Goal: Navigation & Orientation: Find specific page/section

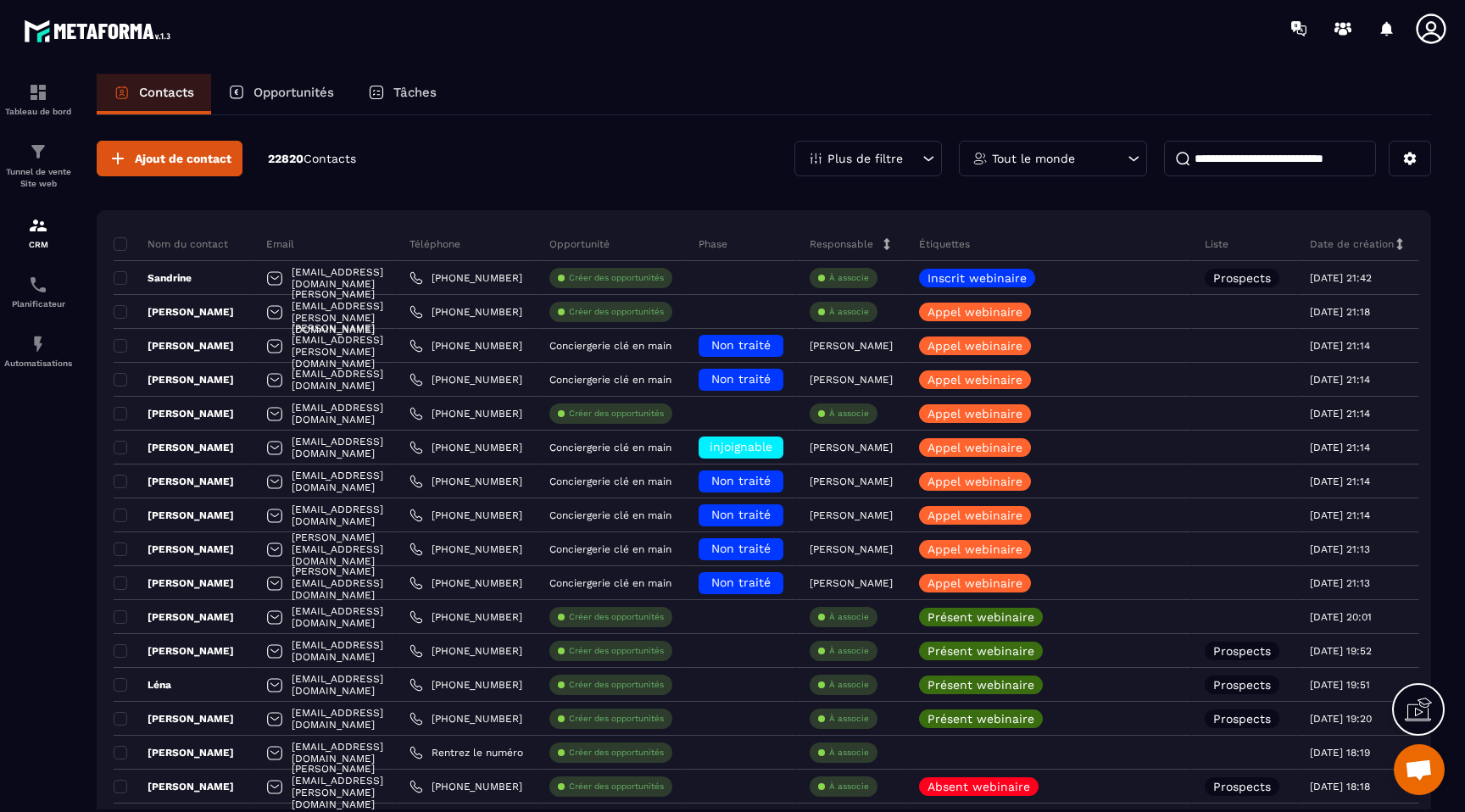
click at [286, 87] on p "Opportunités" at bounding box center [293, 92] width 81 height 15
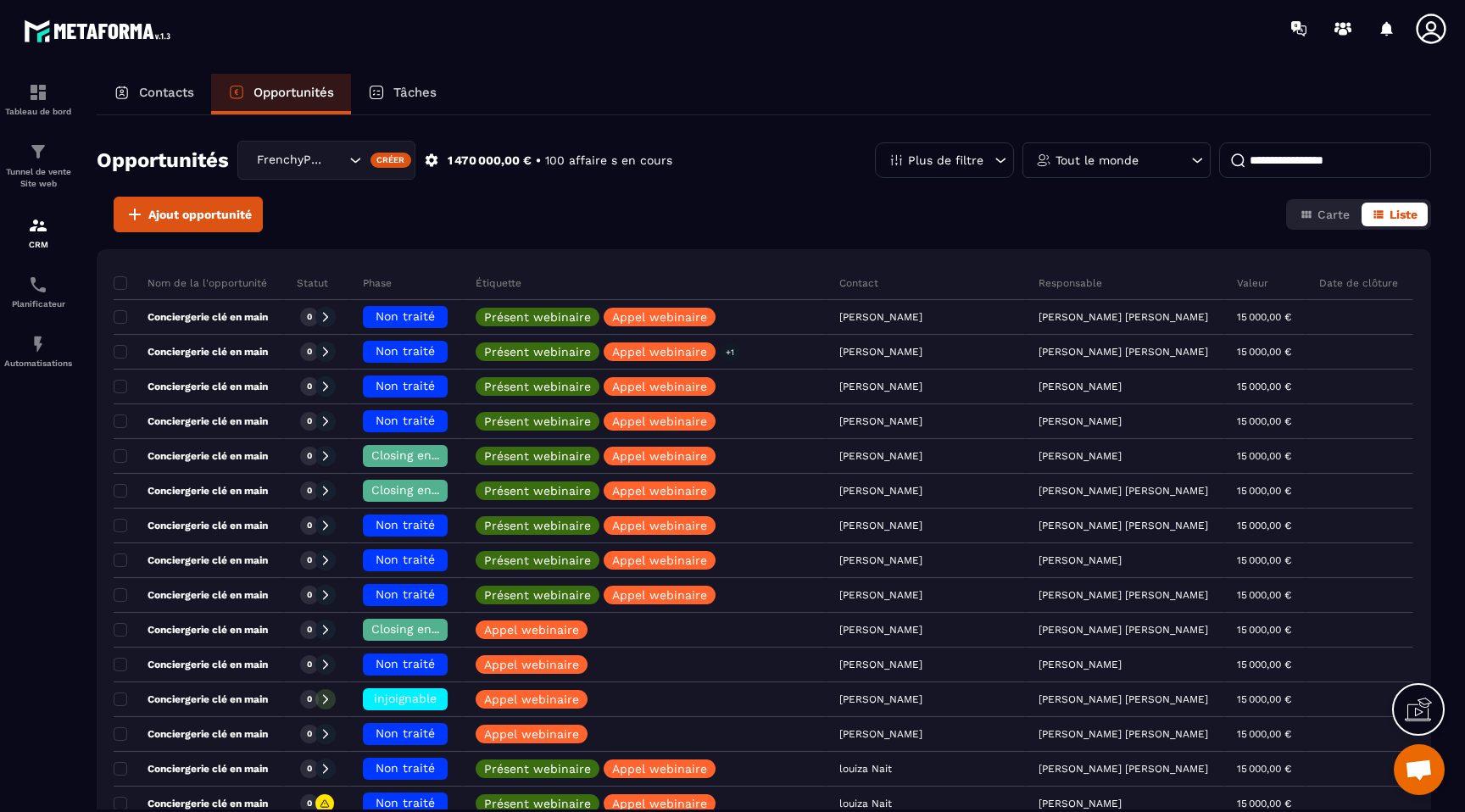
click at [178, 90] on p "Contacts" at bounding box center [166, 92] width 55 height 15
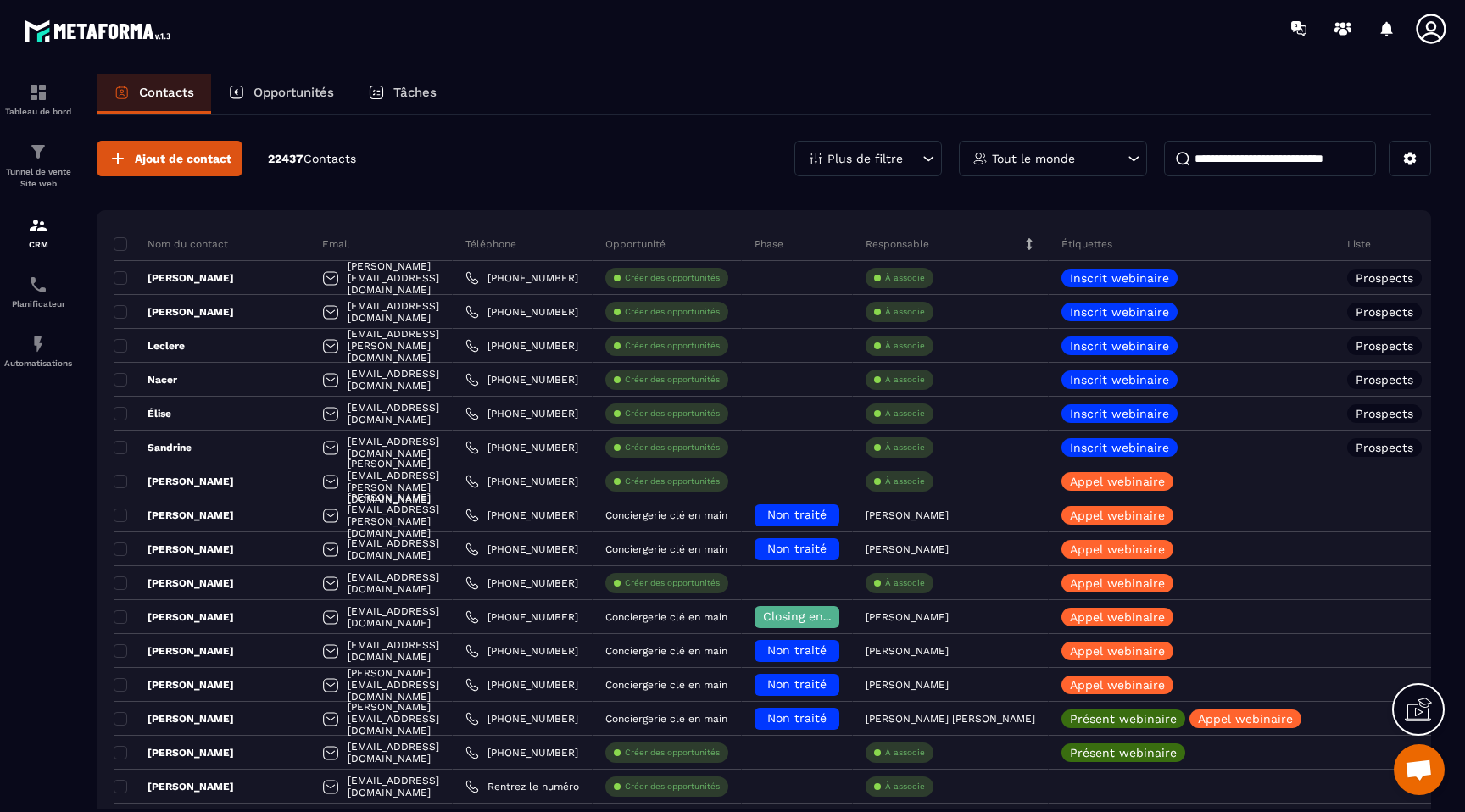
click at [291, 88] on p "Opportunités" at bounding box center [293, 92] width 81 height 15
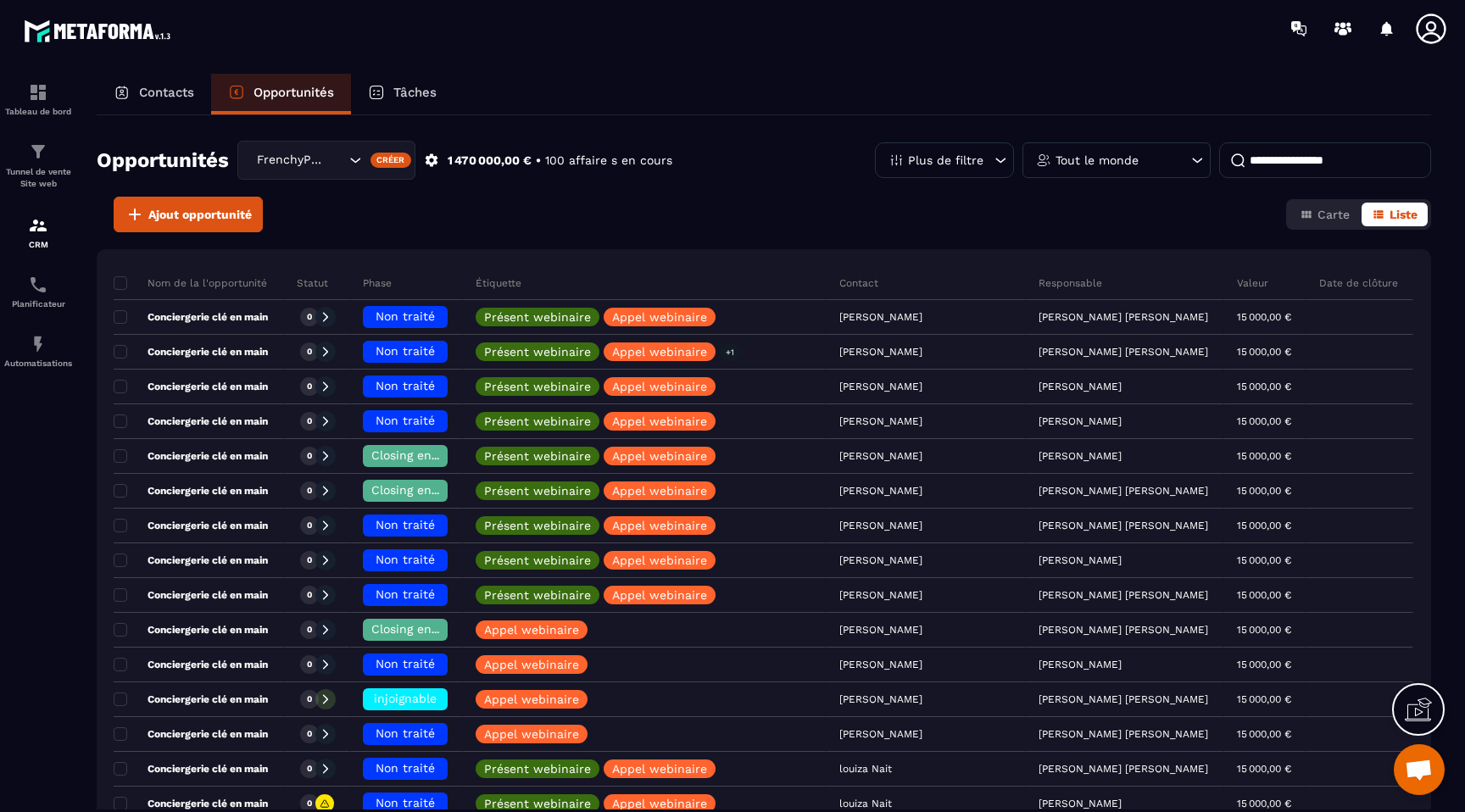
click at [385, 94] on icon at bounding box center [376, 92] width 17 height 17
